Goal: Navigation & Orientation: Find specific page/section

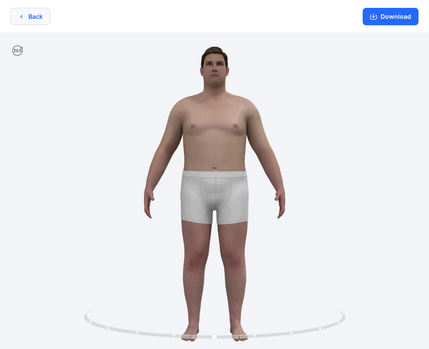
click at [30, 21] on button "Back" at bounding box center [30, 16] width 40 height 17
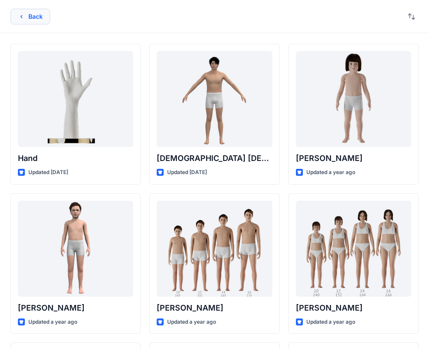
click at [40, 23] on button "Back" at bounding box center [30, 17] width 40 height 16
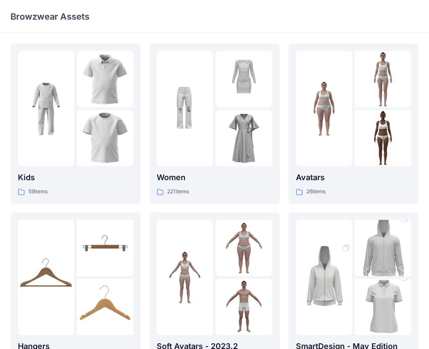
scroll to position [44, 0]
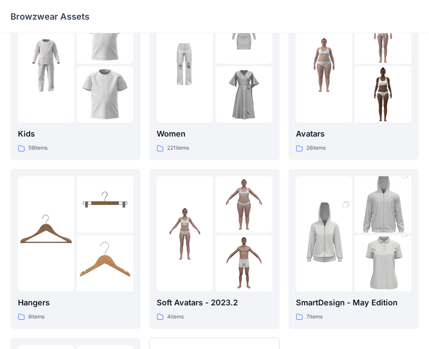
click at [219, 210] on img at bounding box center [244, 204] width 56 height 56
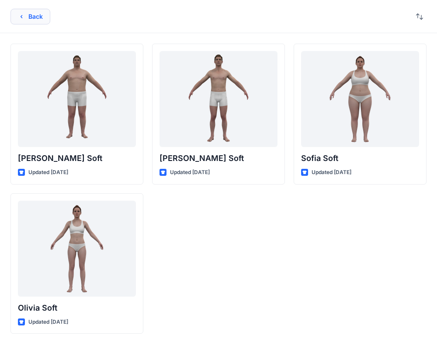
click at [33, 21] on button "Back" at bounding box center [30, 17] width 40 height 16
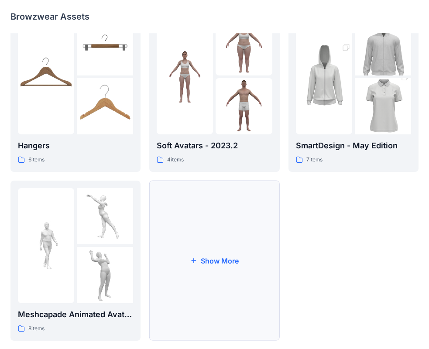
scroll to position [217, 0]
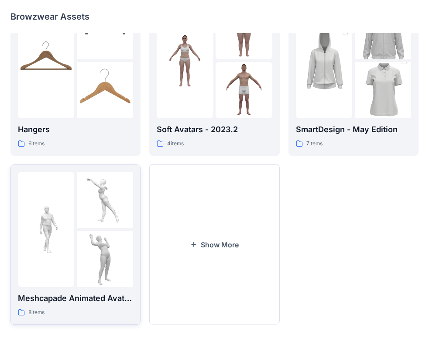
click at [111, 225] on img at bounding box center [105, 200] width 56 height 56
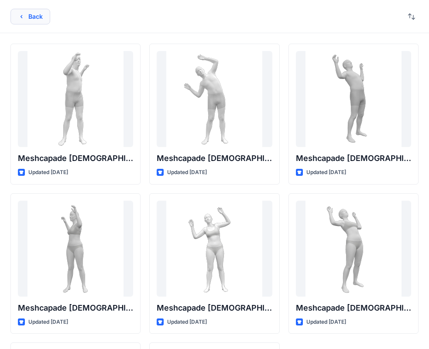
click at [38, 14] on button "Back" at bounding box center [30, 17] width 40 height 16
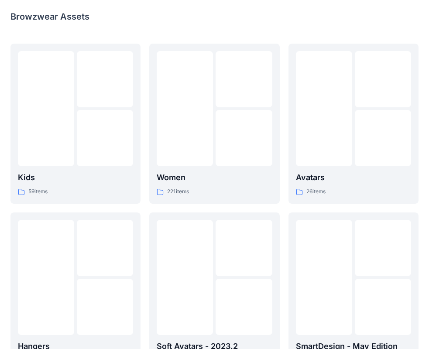
scroll to position [217, 0]
